Goal: Transaction & Acquisition: Purchase product/service

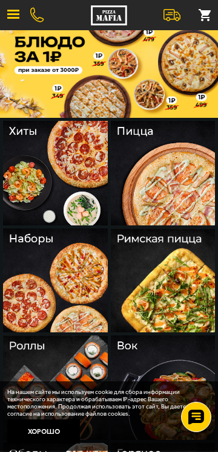
scroll to position [33, 0]
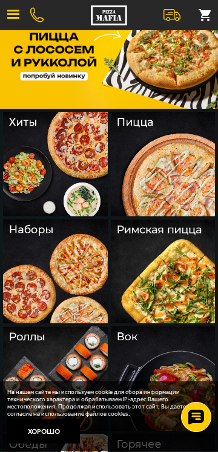
click at [71, 293] on img at bounding box center [55, 271] width 105 height 105
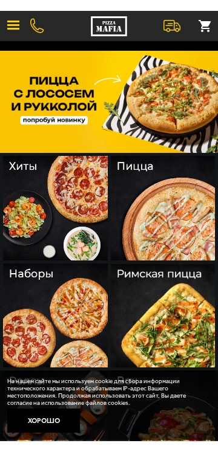
scroll to position [70, 0]
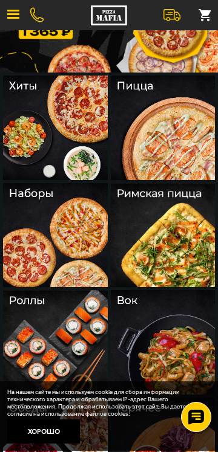
click at [39, 201] on img at bounding box center [55, 235] width 105 height 105
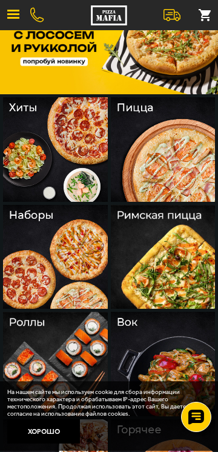
scroll to position [57, 0]
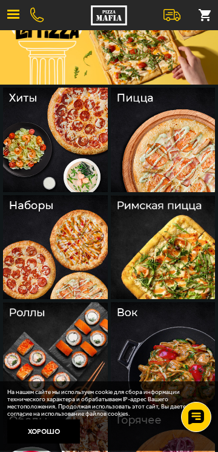
click at [47, 268] on img at bounding box center [55, 247] width 105 height 105
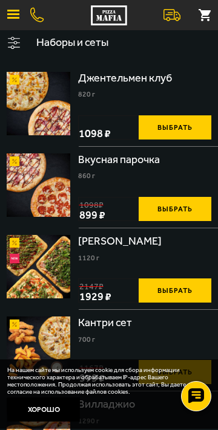
click at [187, 206] on button "Выбрать" at bounding box center [174, 209] width 73 height 24
